Goal: Task Accomplishment & Management: Complete application form

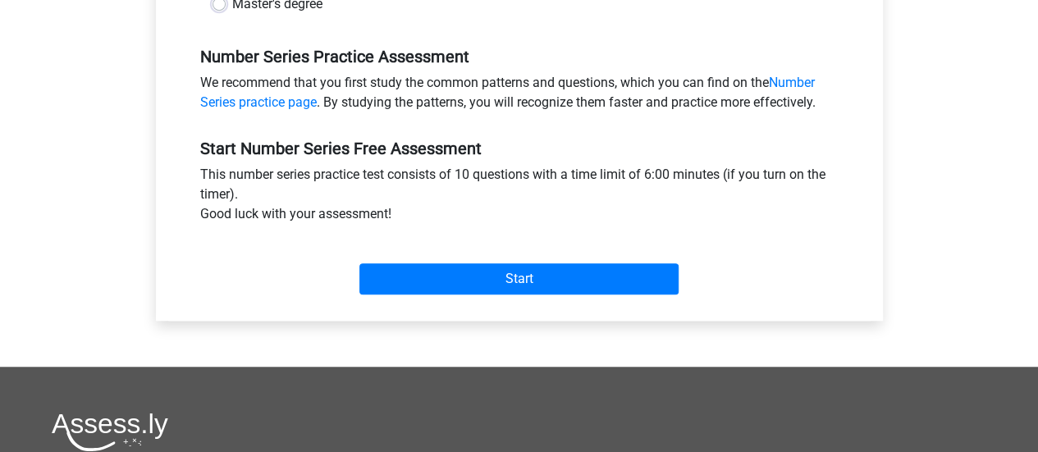
scroll to position [502, 0]
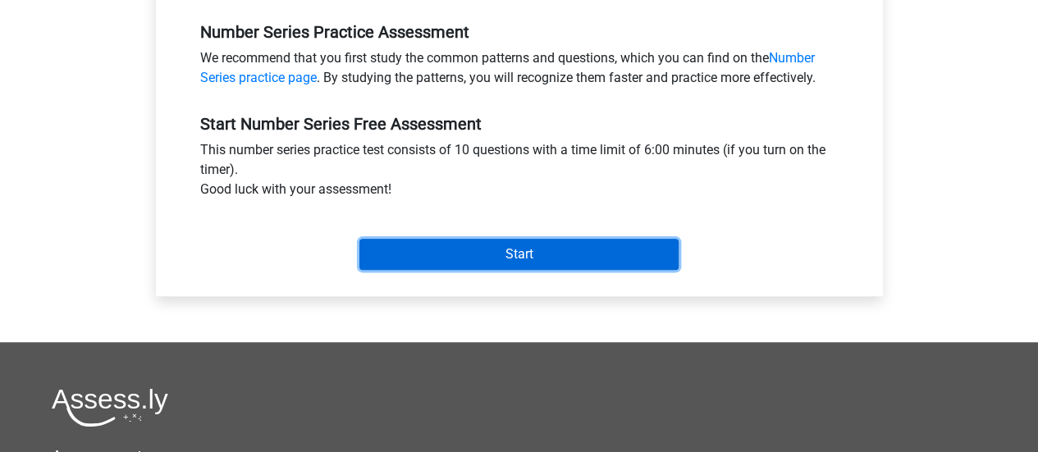
click at [458, 258] on input "Start" at bounding box center [519, 254] width 319 height 31
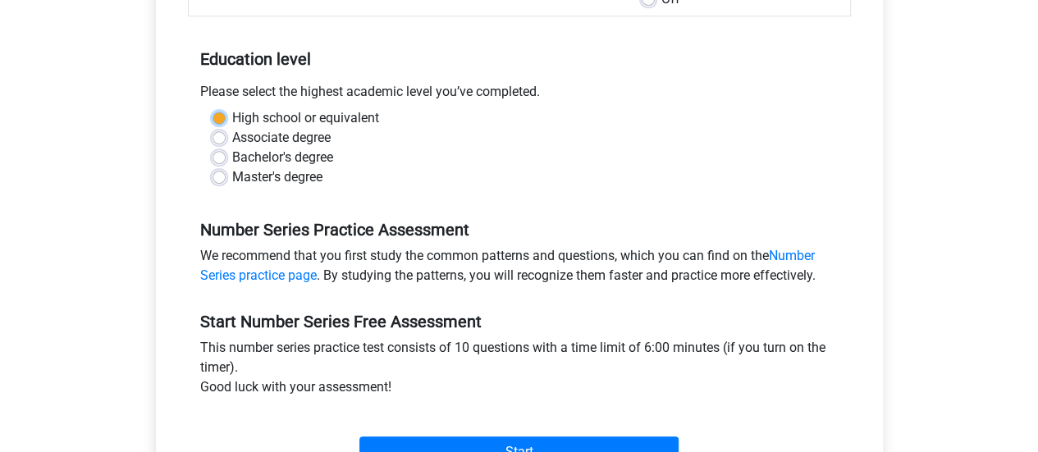
scroll to position [301, 0]
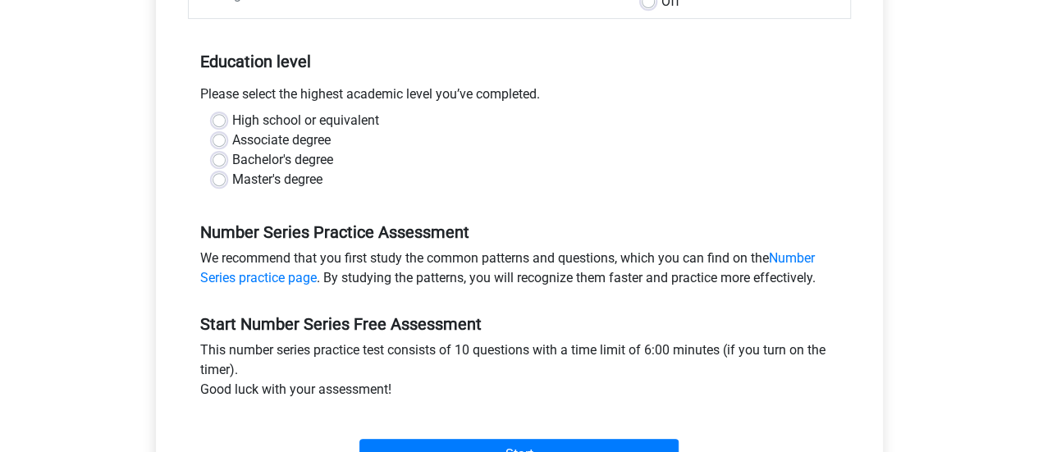
click at [412, 172] on div "Master's degree" at bounding box center [520, 180] width 614 height 20
click at [279, 160] on label "Bachelor's degree" at bounding box center [282, 160] width 101 height 20
click at [226, 160] on input "Bachelor's degree" at bounding box center [219, 158] width 13 height 16
radio input "true"
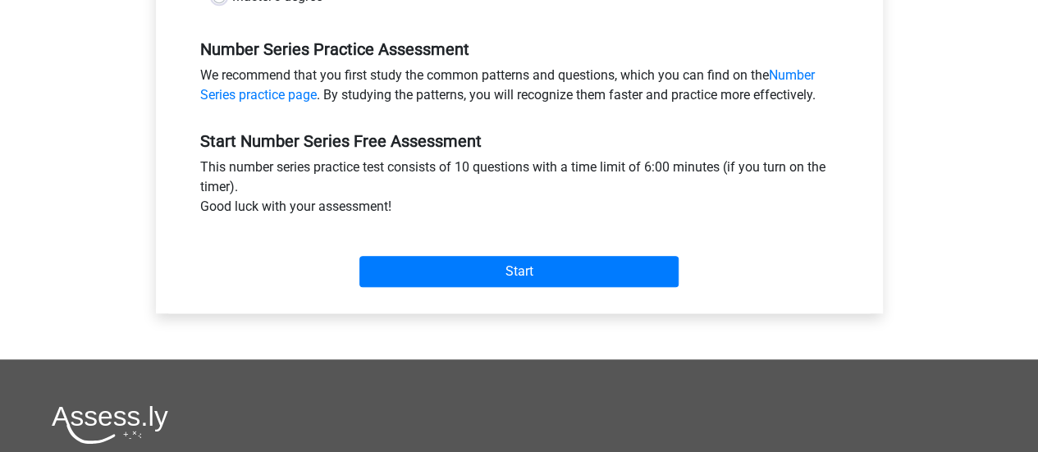
scroll to position [483, 0]
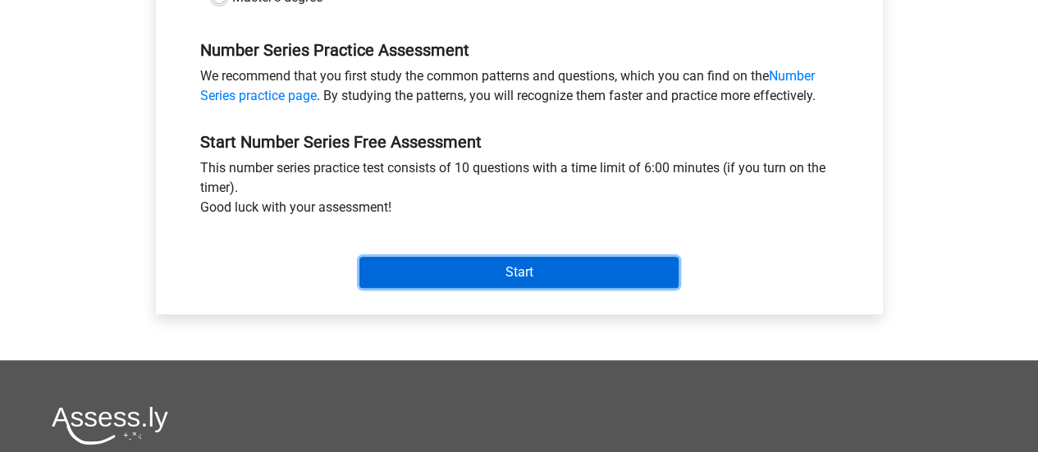
click at [502, 277] on input "Start" at bounding box center [519, 272] width 319 height 31
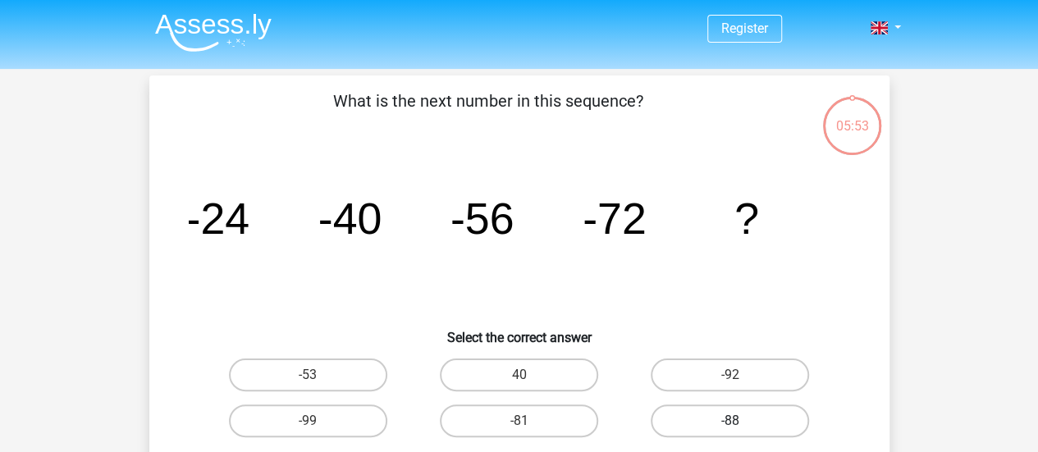
click at [706, 413] on label "-88" at bounding box center [730, 421] width 158 height 33
click at [731, 421] on input "-88" at bounding box center [736, 426] width 11 height 11
radio input "true"
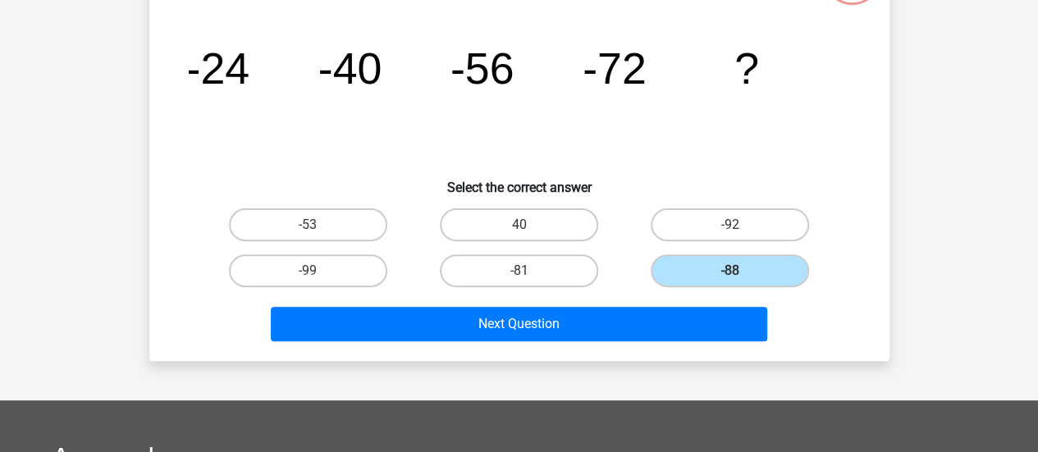
scroll to position [151, 0]
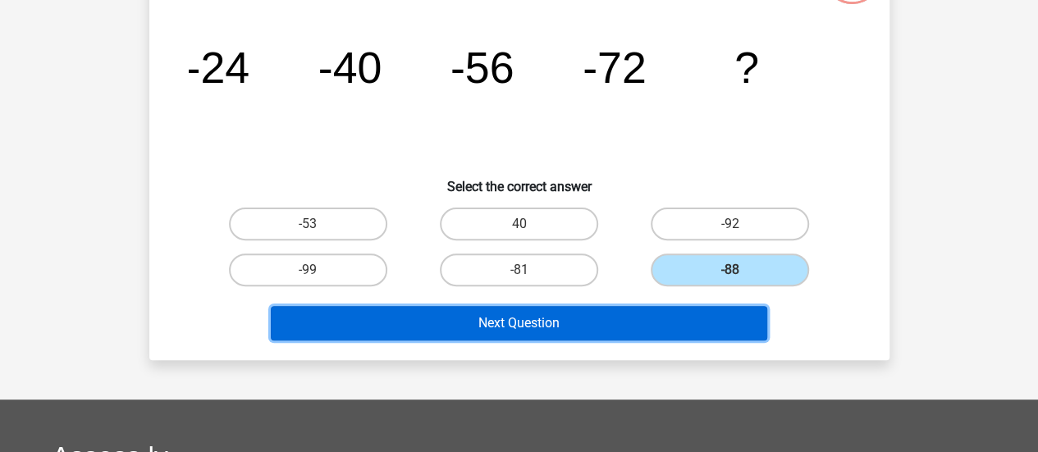
click at [576, 330] on button "Next Question" at bounding box center [519, 323] width 497 height 34
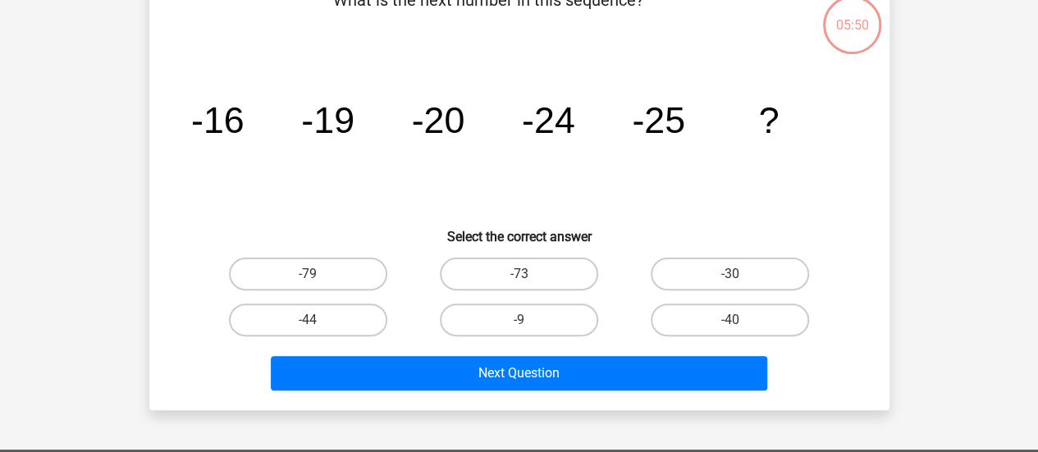
scroll to position [76, 0]
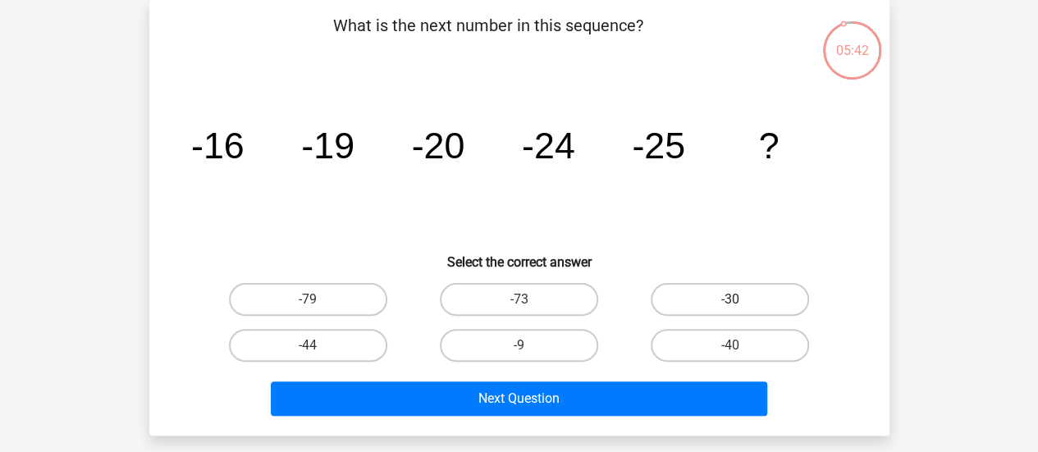
click at [744, 303] on label "-30" at bounding box center [730, 299] width 158 height 33
click at [741, 303] on input "-30" at bounding box center [736, 305] width 11 height 11
radio input "true"
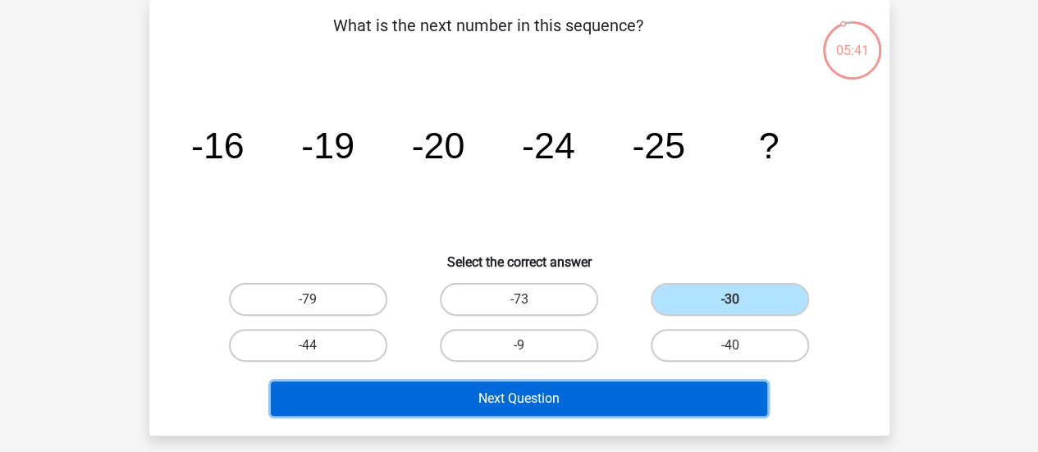
click at [602, 396] on button "Next Question" at bounding box center [519, 399] width 497 height 34
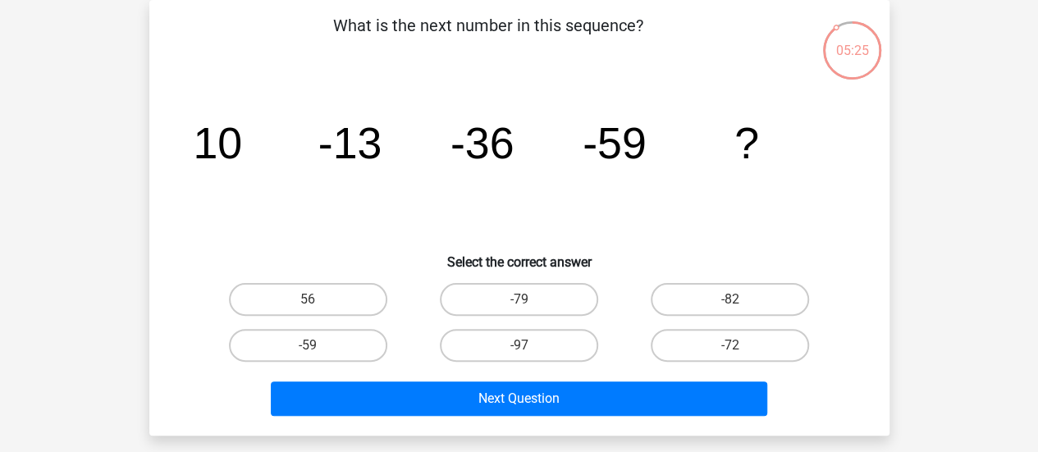
click at [712, 316] on div "-82" at bounding box center [730, 300] width 211 height 46
click at [718, 310] on label "-82" at bounding box center [730, 299] width 158 height 33
click at [731, 310] on input "-82" at bounding box center [736, 305] width 11 height 11
radio input "true"
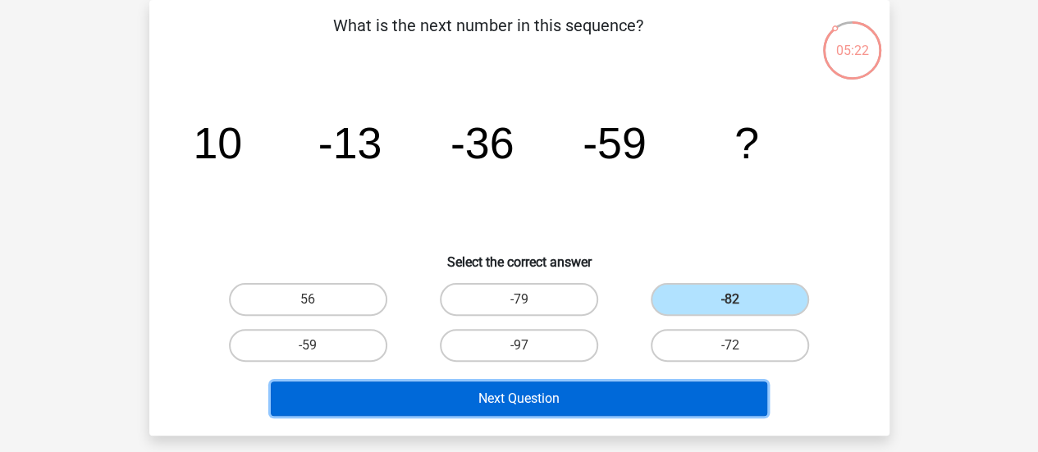
click at [580, 393] on button "Next Question" at bounding box center [519, 399] width 497 height 34
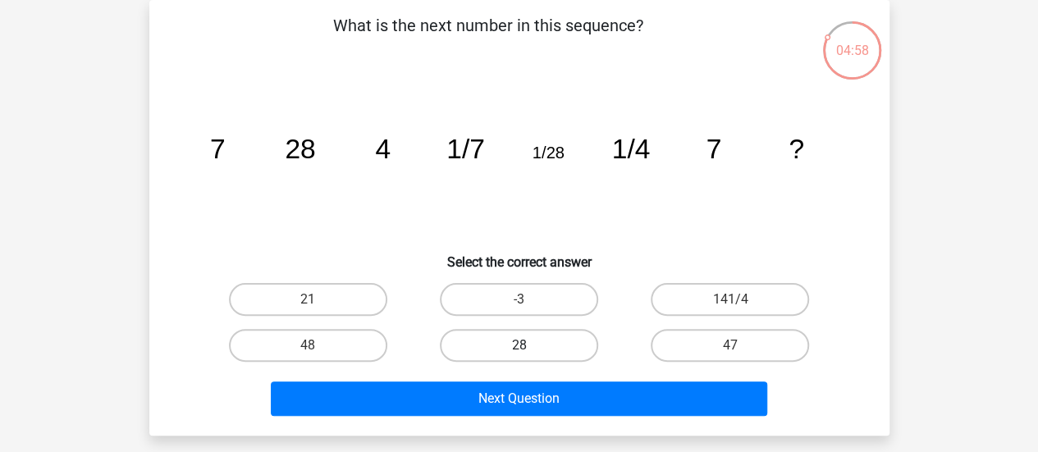
click at [535, 353] on label "28" at bounding box center [519, 345] width 158 height 33
click at [529, 353] on input "28" at bounding box center [524, 351] width 11 height 11
radio input "true"
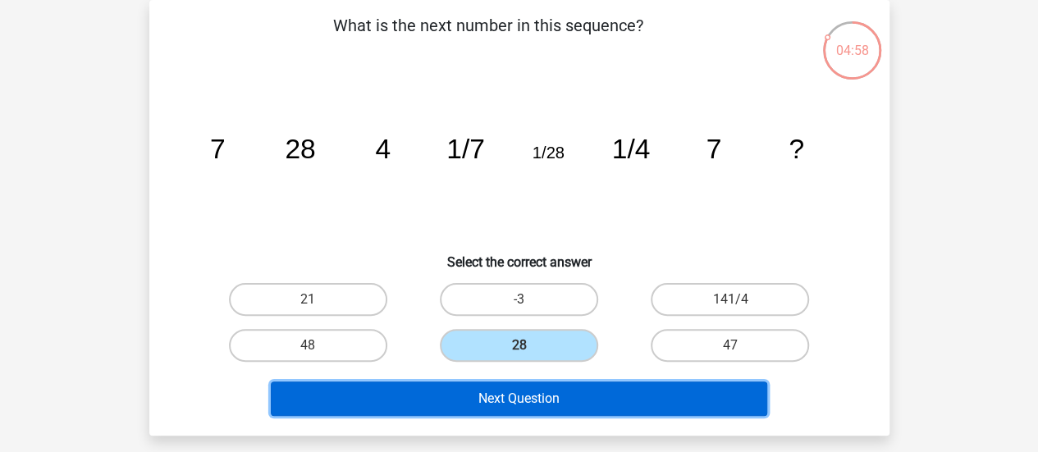
click at [535, 387] on button "Next Question" at bounding box center [519, 399] width 497 height 34
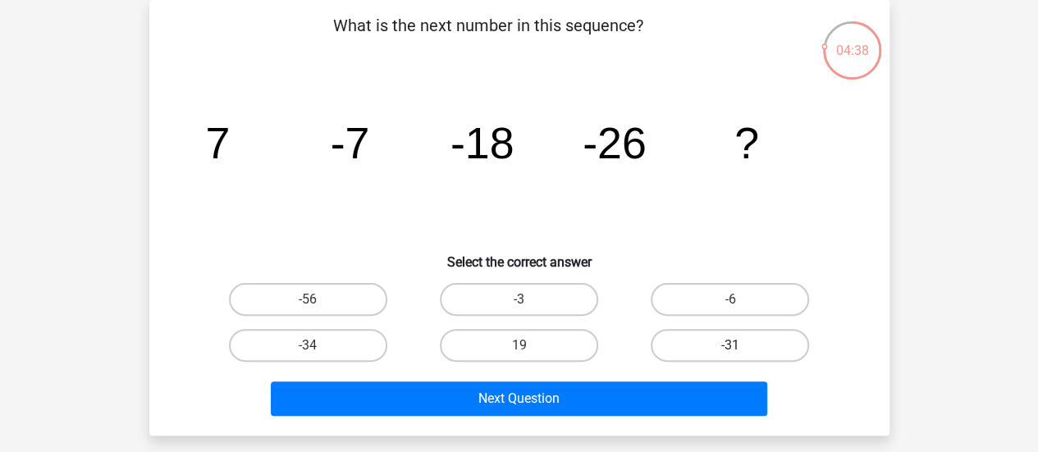
click at [738, 330] on label "-31" at bounding box center [730, 345] width 158 height 33
click at [738, 346] on input "-31" at bounding box center [736, 351] width 11 height 11
radio input "true"
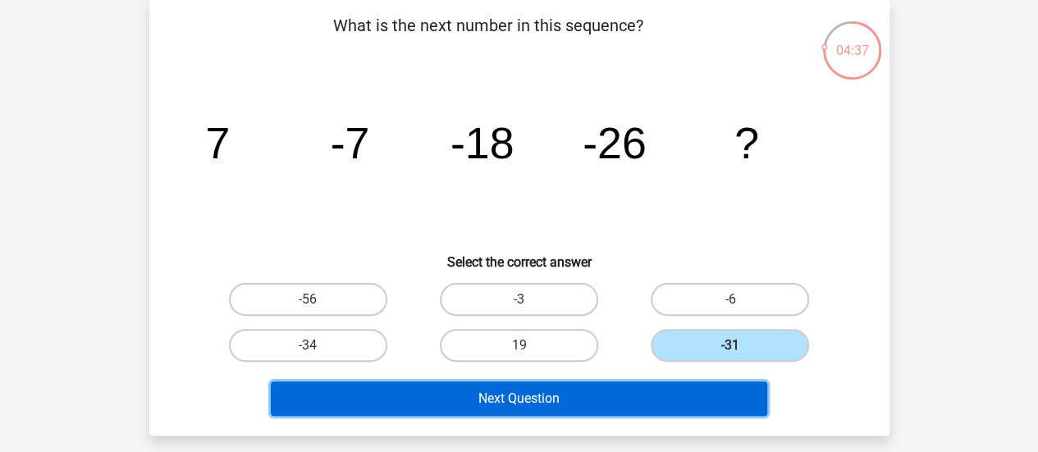
click at [630, 406] on button "Next Question" at bounding box center [519, 399] width 497 height 34
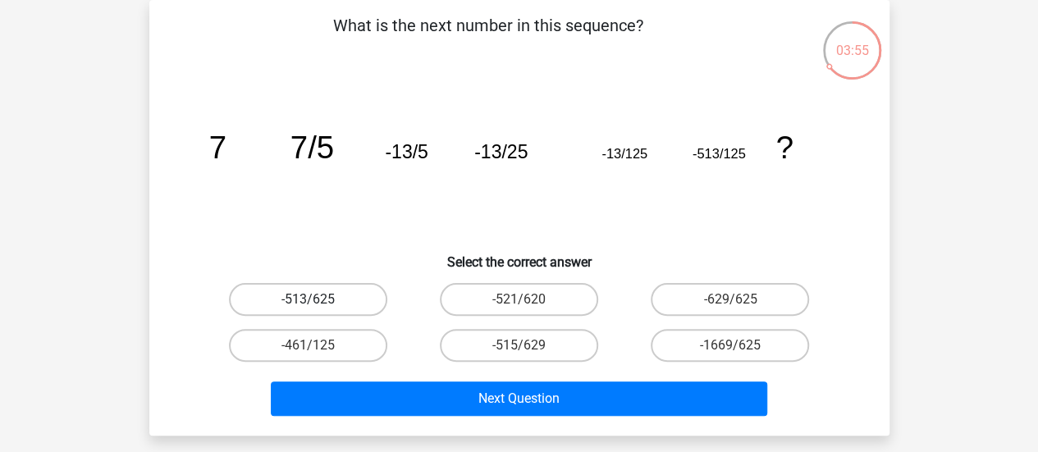
click at [327, 299] on label "-513/625" at bounding box center [308, 299] width 158 height 33
click at [318, 300] on input "-513/625" at bounding box center [313, 305] width 11 height 11
radio input "true"
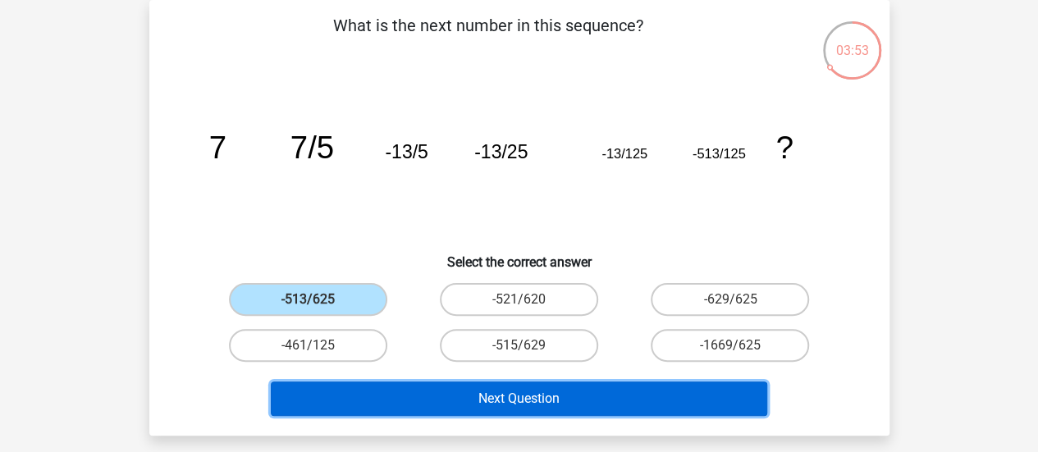
click at [489, 396] on button "Next Question" at bounding box center [519, 399] width 497 height 34
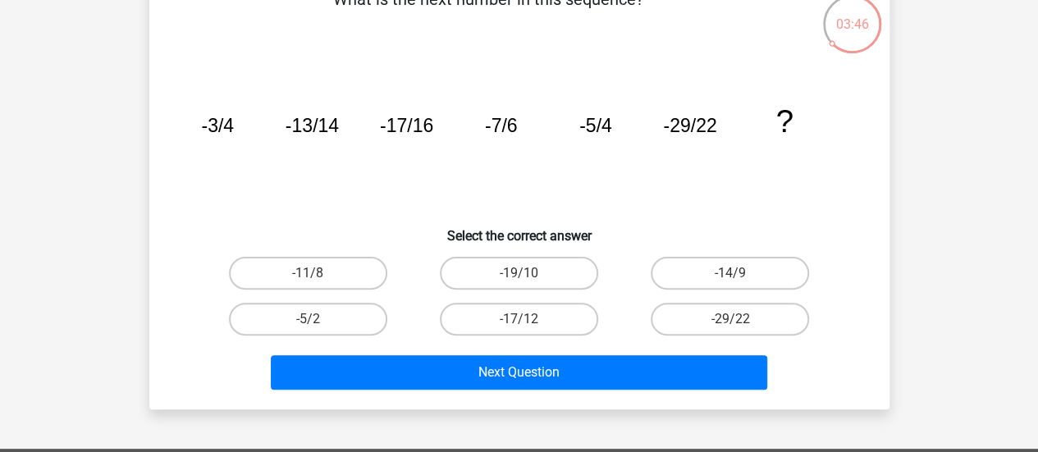
scroll to position [111, 0]
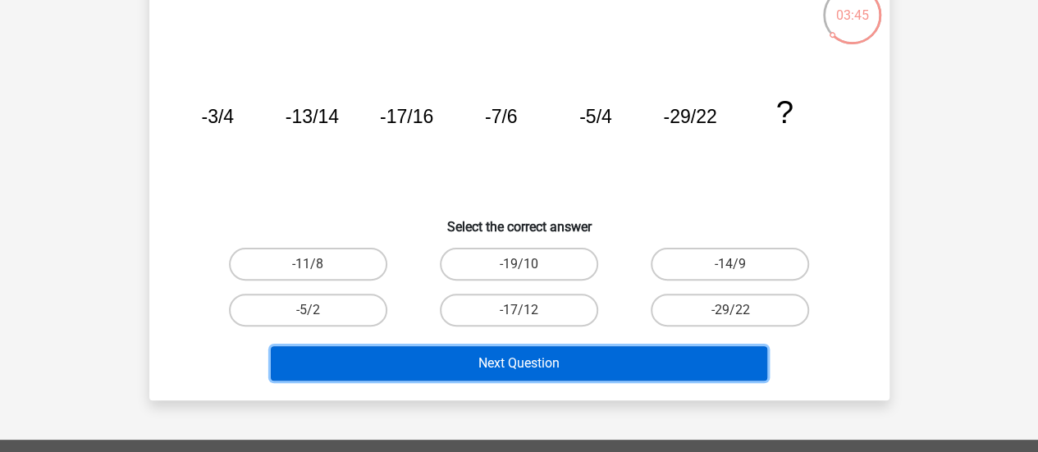
click at [488, 367] on button "Next Question" at bounding box center [519, 363] width 497 height 34
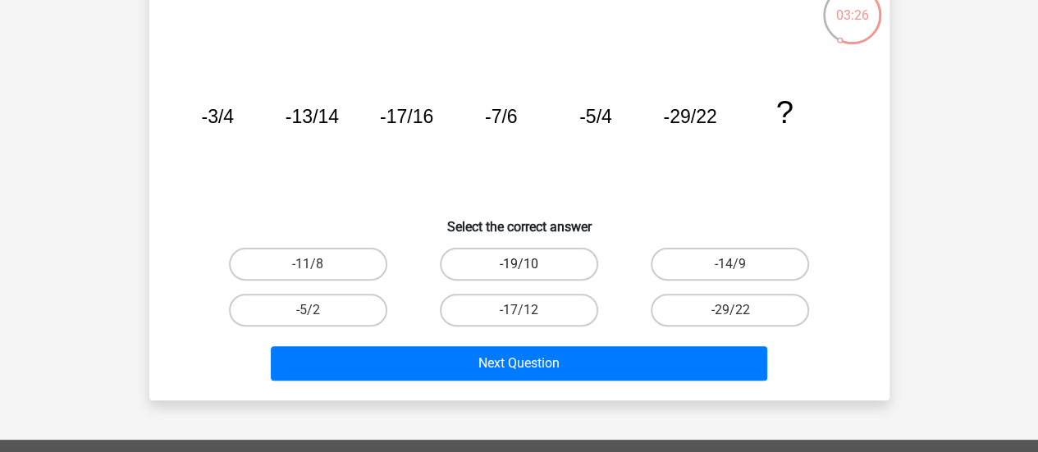
click at [540, 260] on label "-19/10" at bounding box center [519, 264] width 158 height 33
click at [529, 264] on input "-19/10" at bounding box center [524, 269] width 11 height 11
radio input "true"
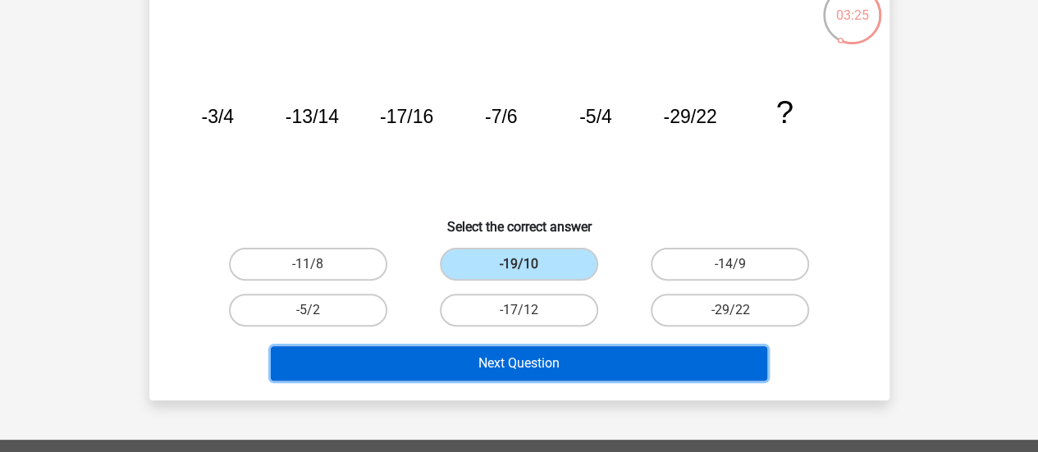
click at [549, 360] on button "Next Question" at bounding box center [519, 363] width 497 height 34
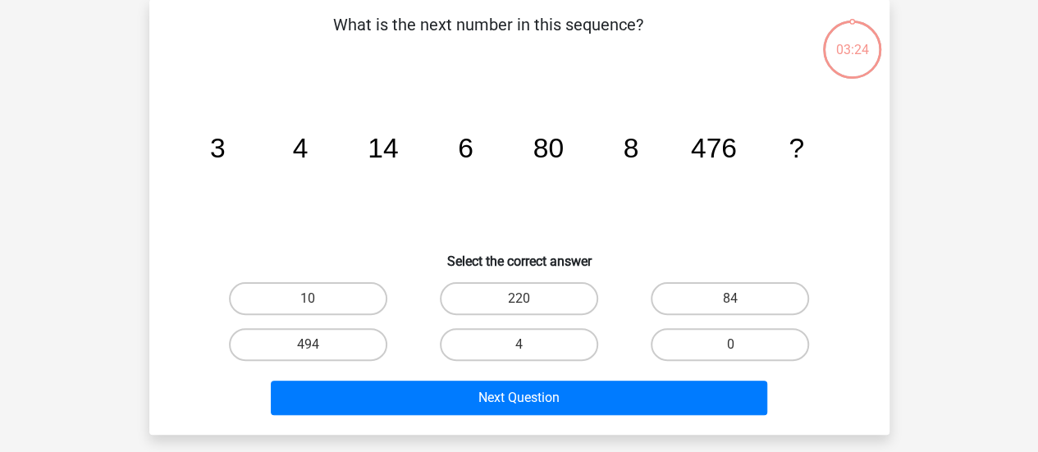
scroll to position [76, 0]
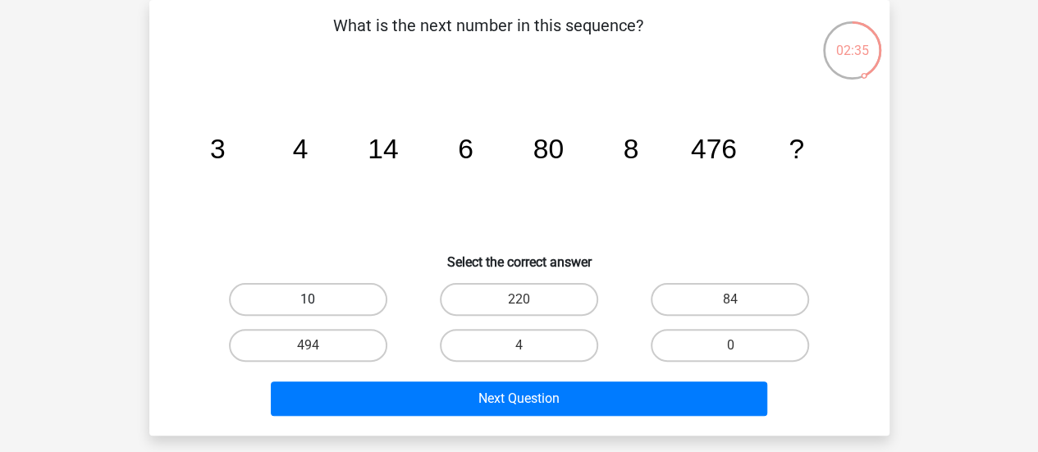
click at [293, 291] on label "10" at bounding box center [308, 299] width 158 height 33
click at [308, 300] on input "10" at bounding box center [313, 305] width 11 height 11
radio input "true"
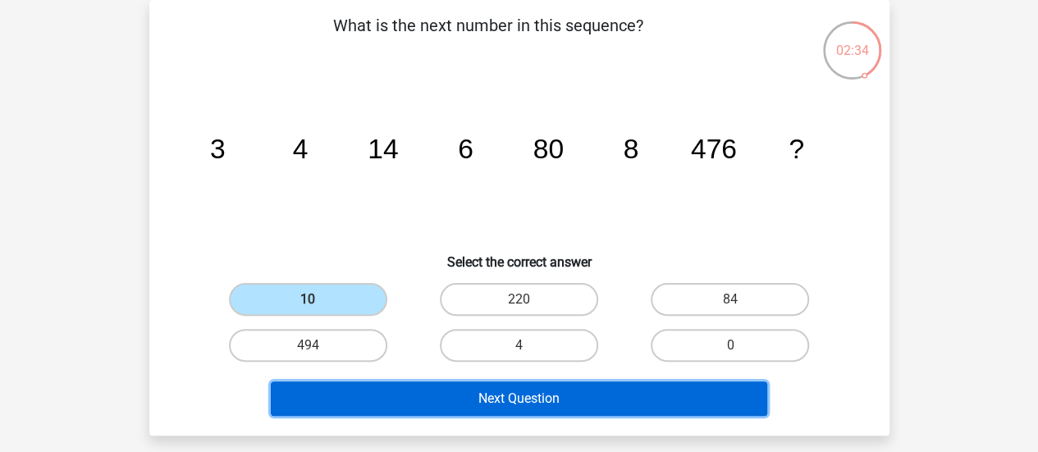
click at [419, 387] on button "Next Question" at bounding box center [519, 399] width 497 height 34
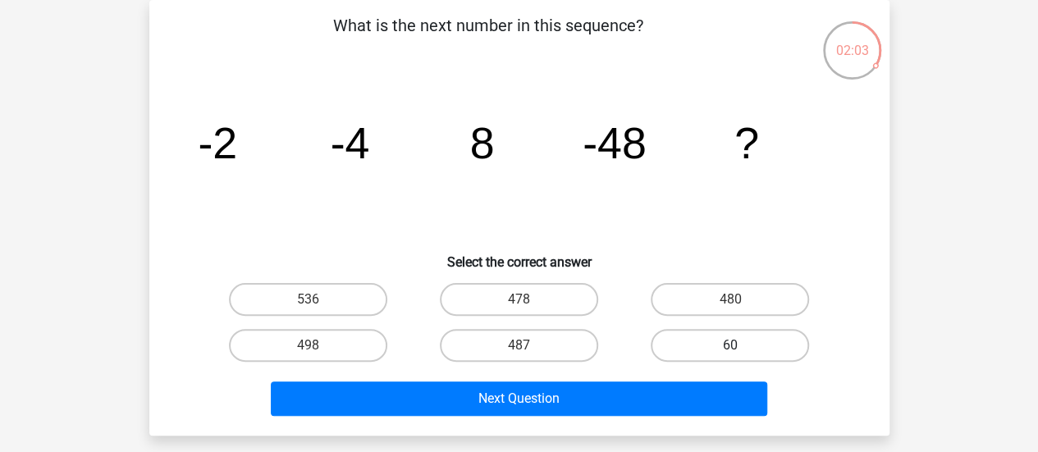
click at [730, 331] on label "60" at bounding box center [730, 345] width 158 height 33
click at [731, 346] on input "60" at bounding box center [736, 351] width 11 height 11
radio input "true"
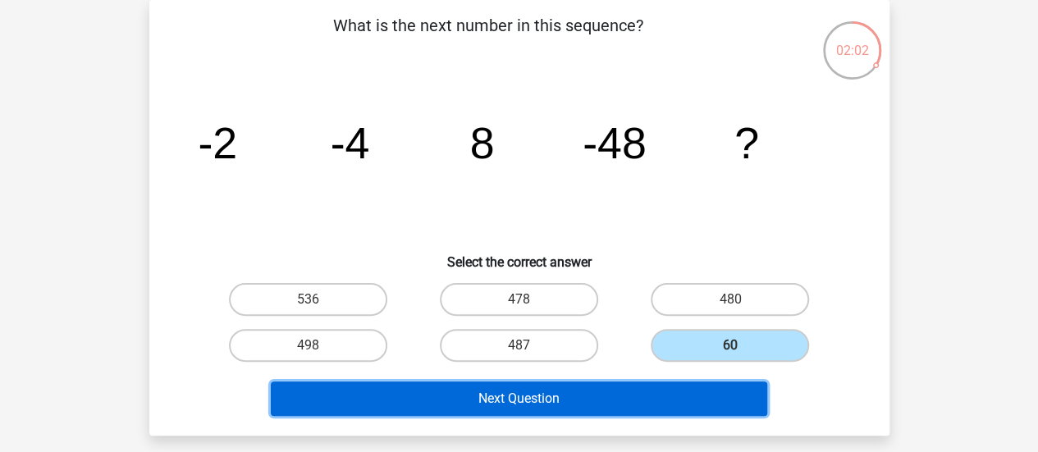
click at [587, 383] on button "Next Question" at bounding box center [519, 399] width 497 height 34
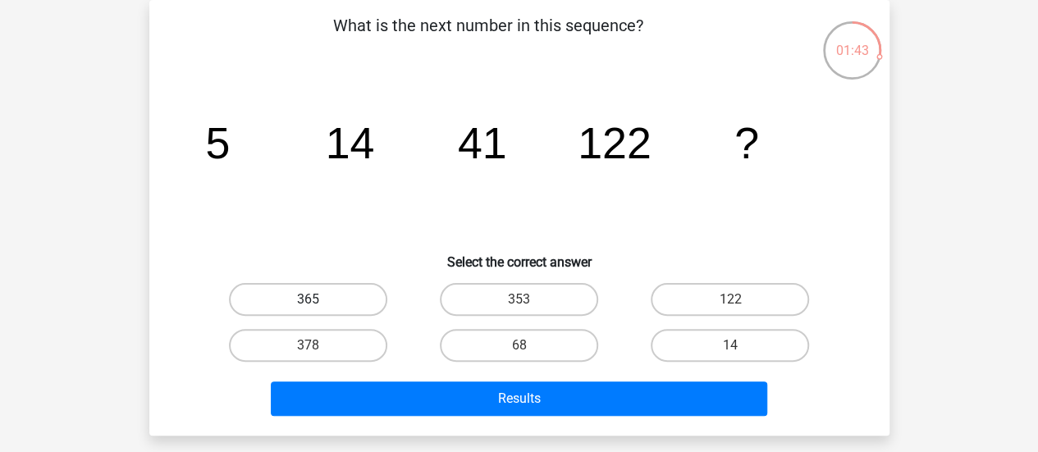
click at [314, 311] on label "365" at bounding box center [308, 299] width 158 height 33
click at [314, 310] on input "365" at bounding box center [313, 305] width 11 height 11
radio input "true"
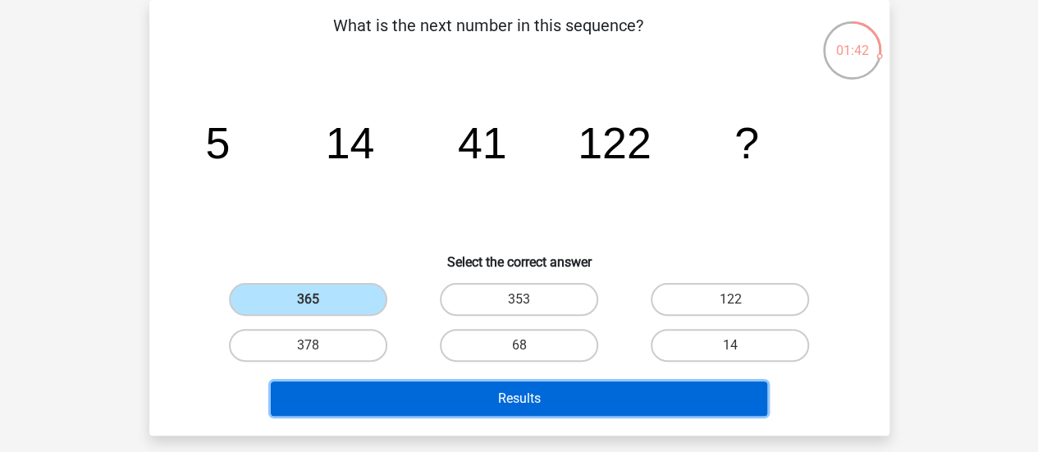
click at [398, 396] on button "Results" at bounding box center [519, 399] width 497 height 34
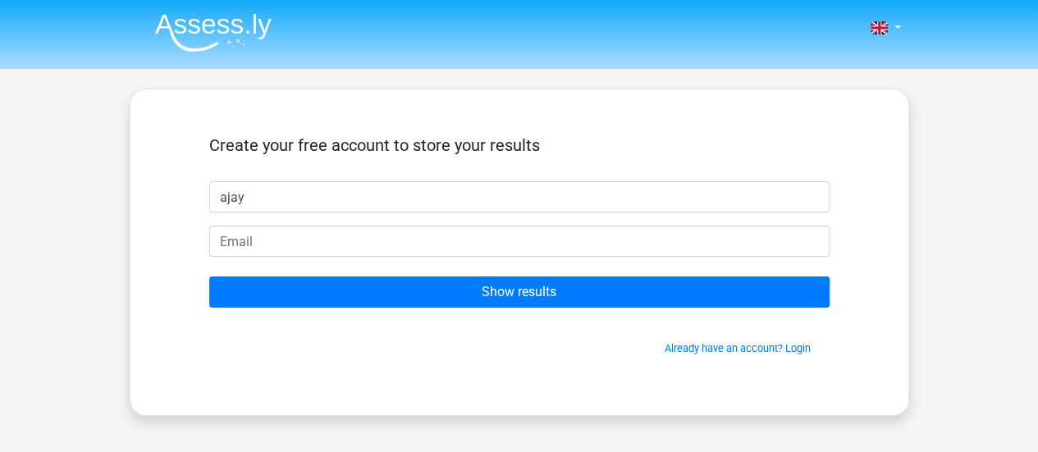
type input "ajay"
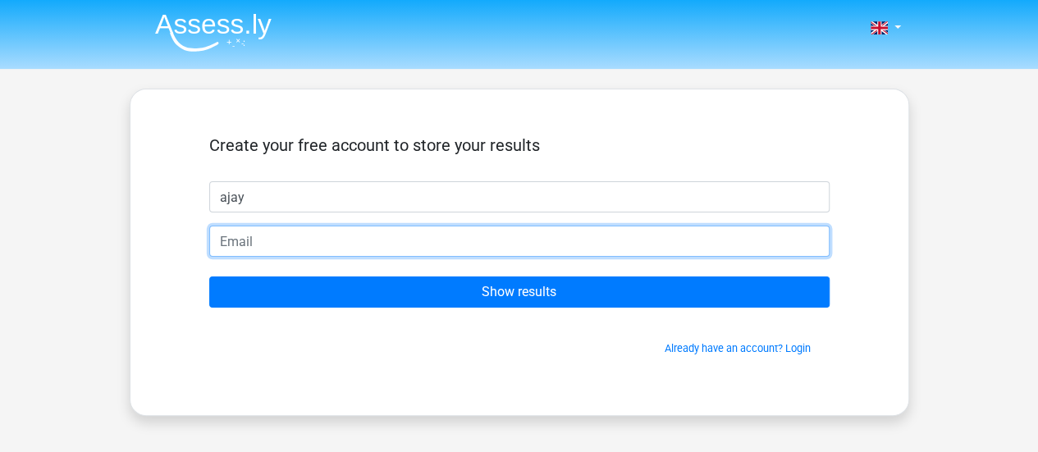
click at [251, 245] on input "email" at bounding box center [519, 241] width 621 height 31
type input "a"
